Goal: Check status: Check status

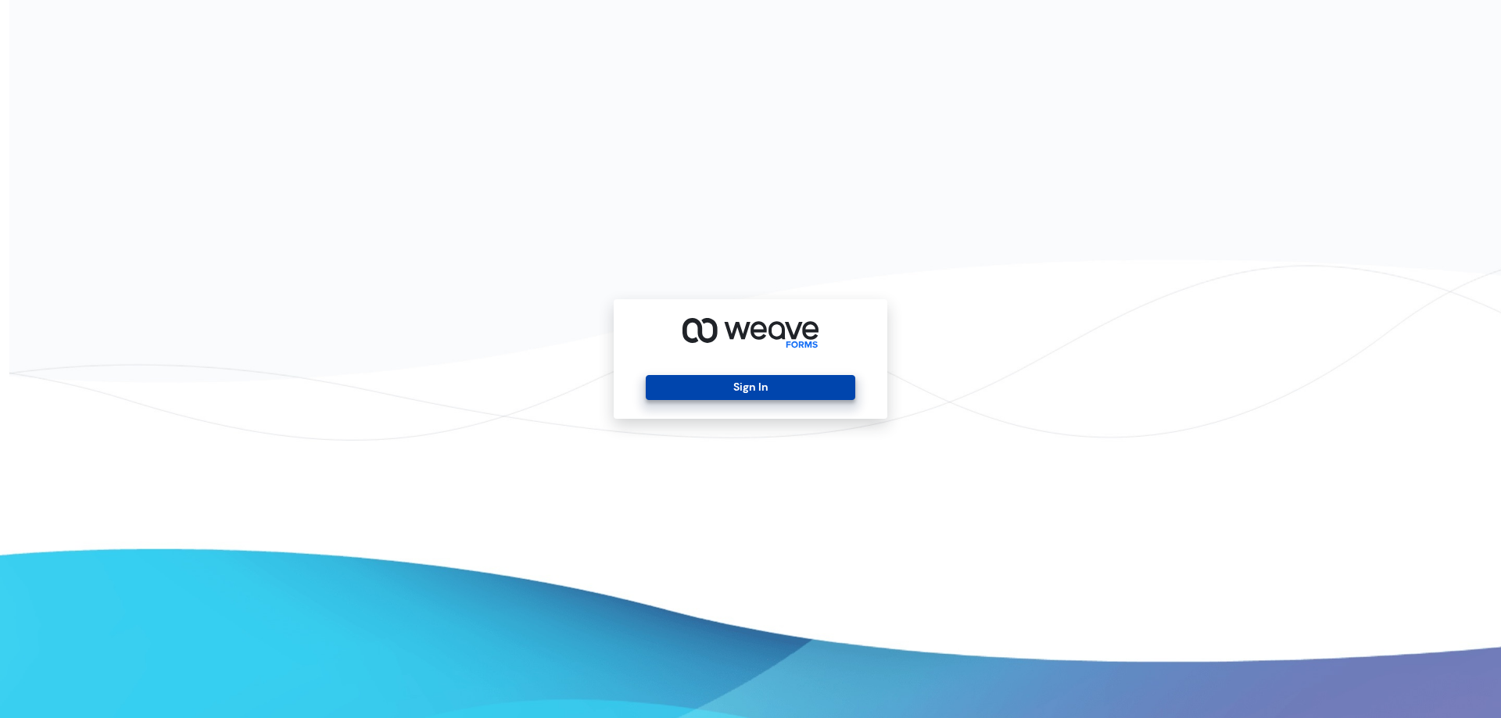
click at [765, 391] on button "Sign In" at bounding box center [750, 387] width 209 height 25
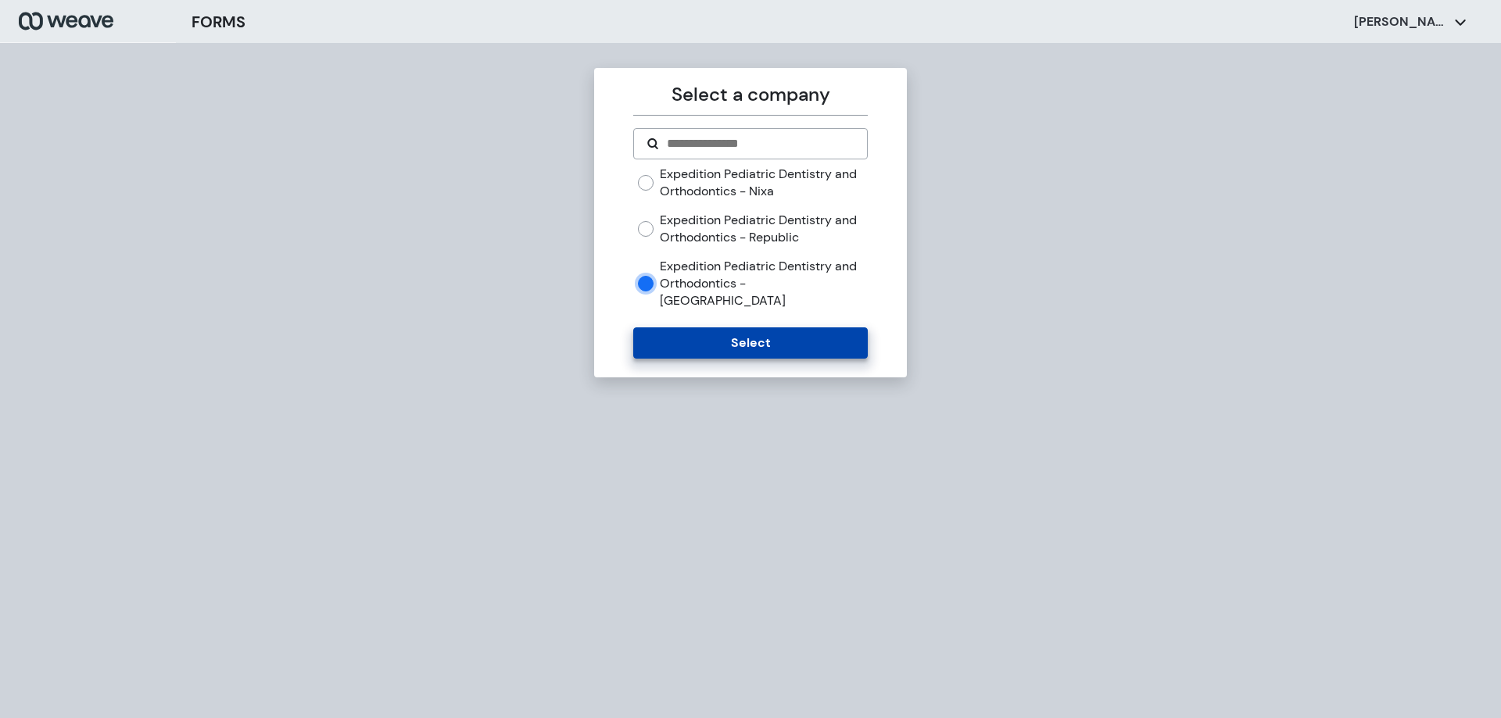
click at [754, 337] on button "Select" at bounding box center [750, 342] width 234 height 31
